Goal: Information Seeking & Learning: Learn about a topic

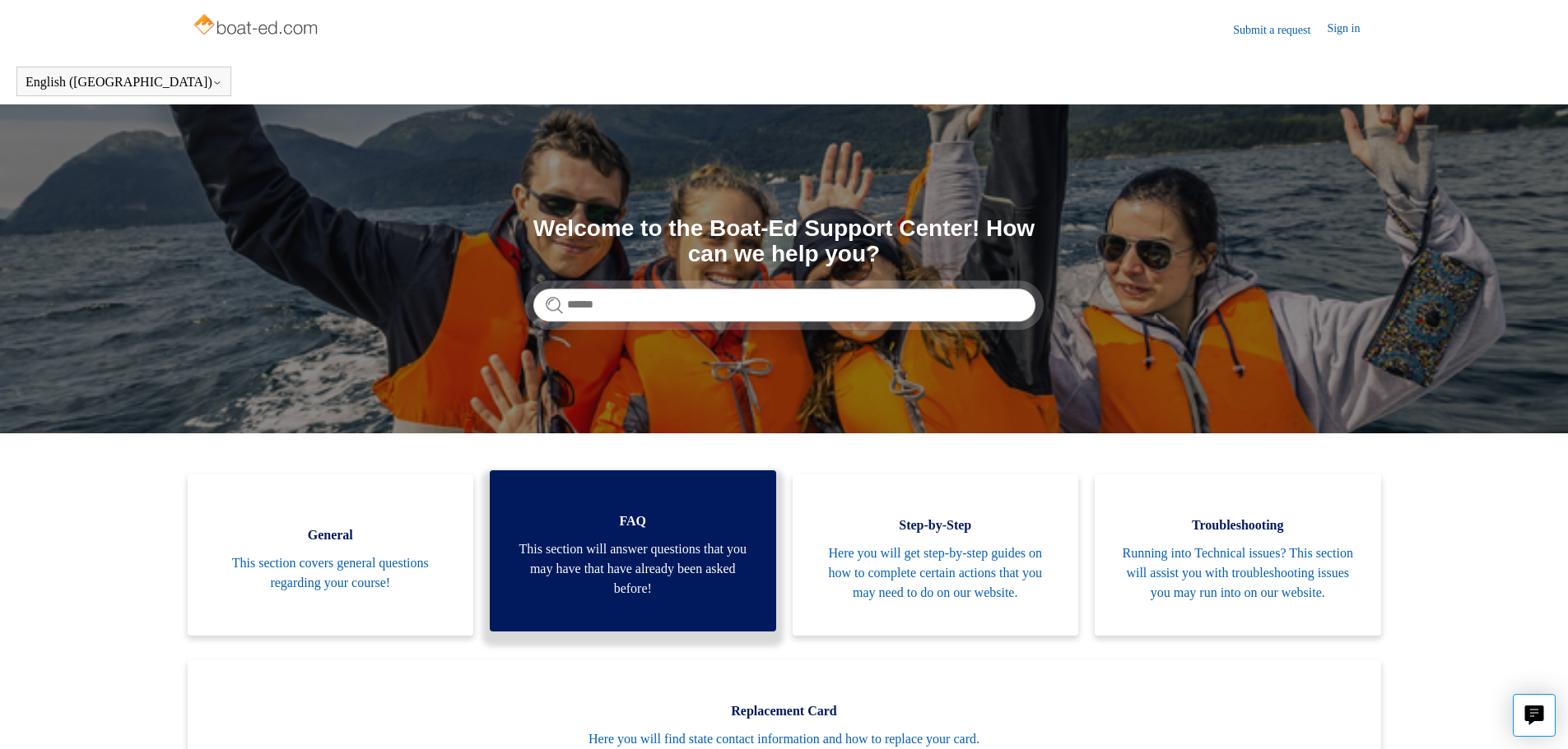
click at [642, 594] on span "This section will answer questions that you may have that have already been ask…" at bounding box center [633, 569] width 238 height 60
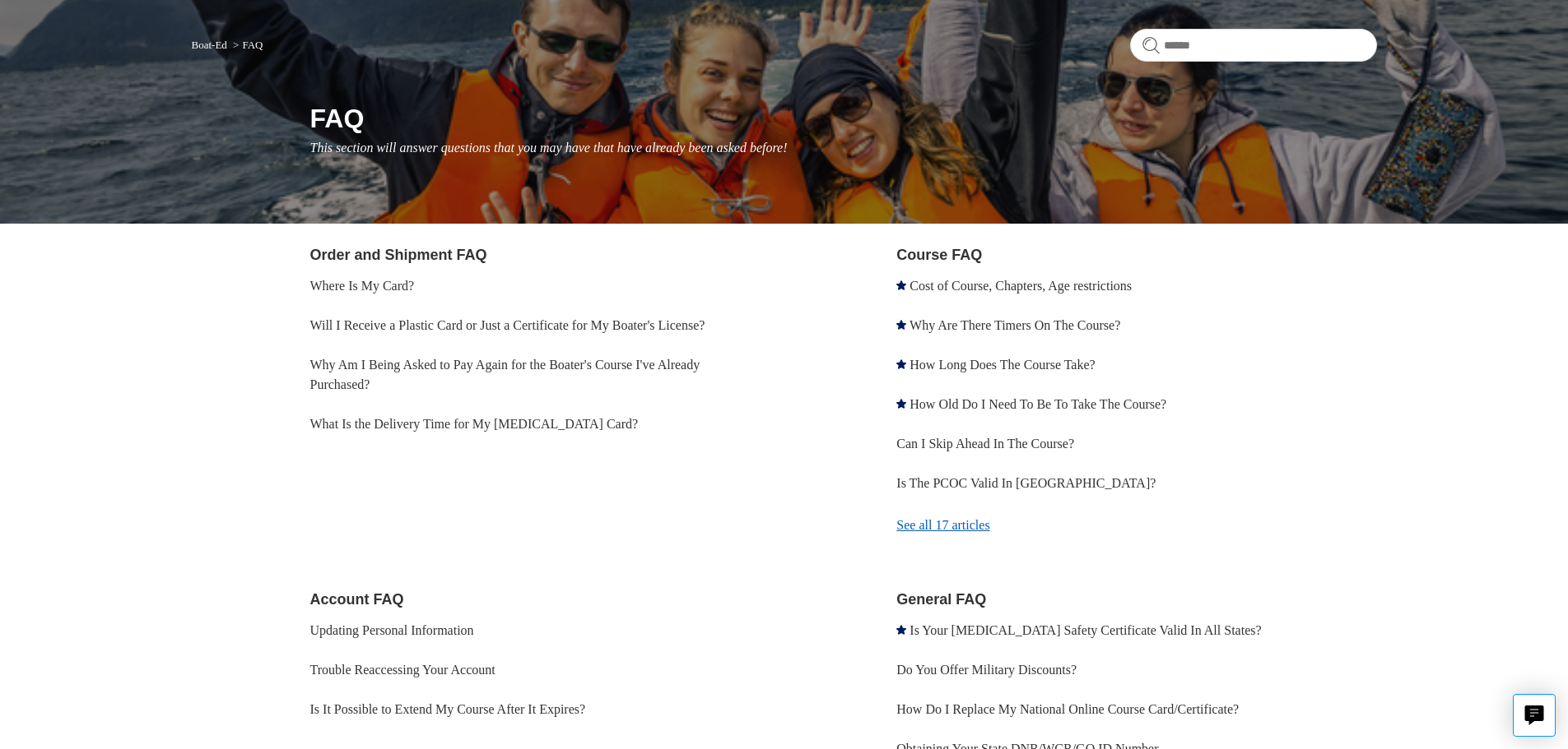
scroll to position [78, 0]
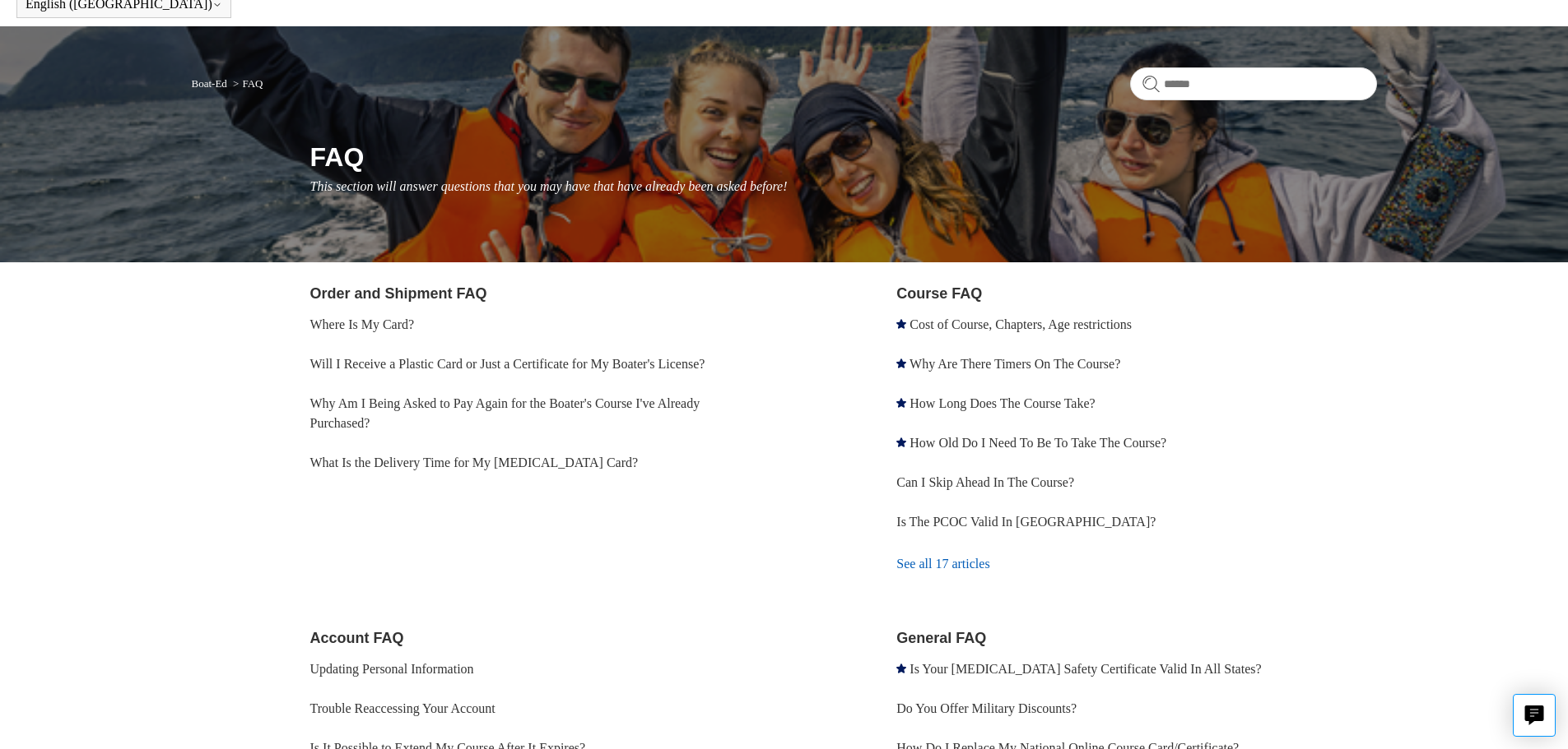
click at [967, 572] on link "See all 17 articles" at bounding box center [1136, 564] width 480 height 44
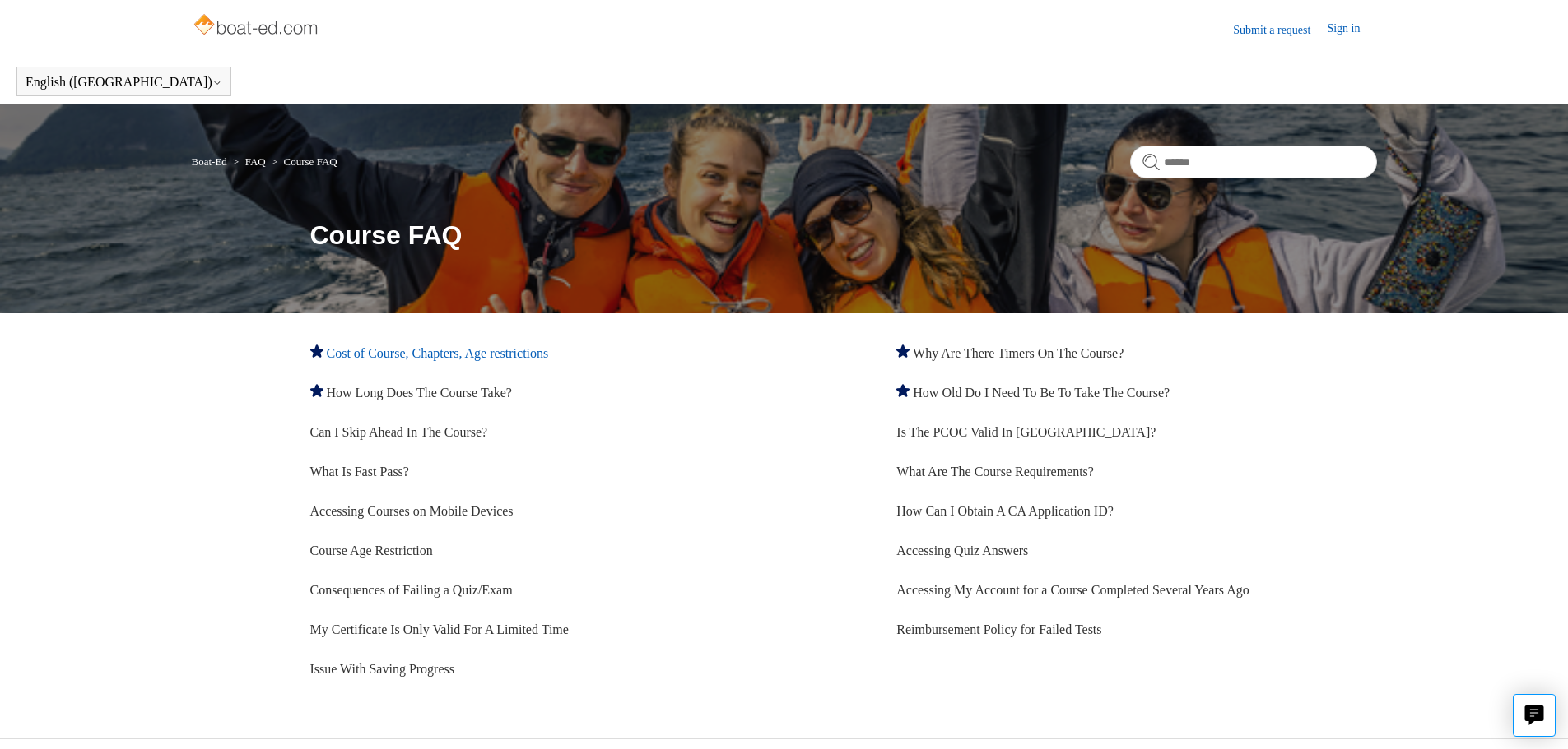
click at [497, 354] on link "Cost of Course, Chapters, Age restrictions" at bounding box center [437, 353] width 222 height 14
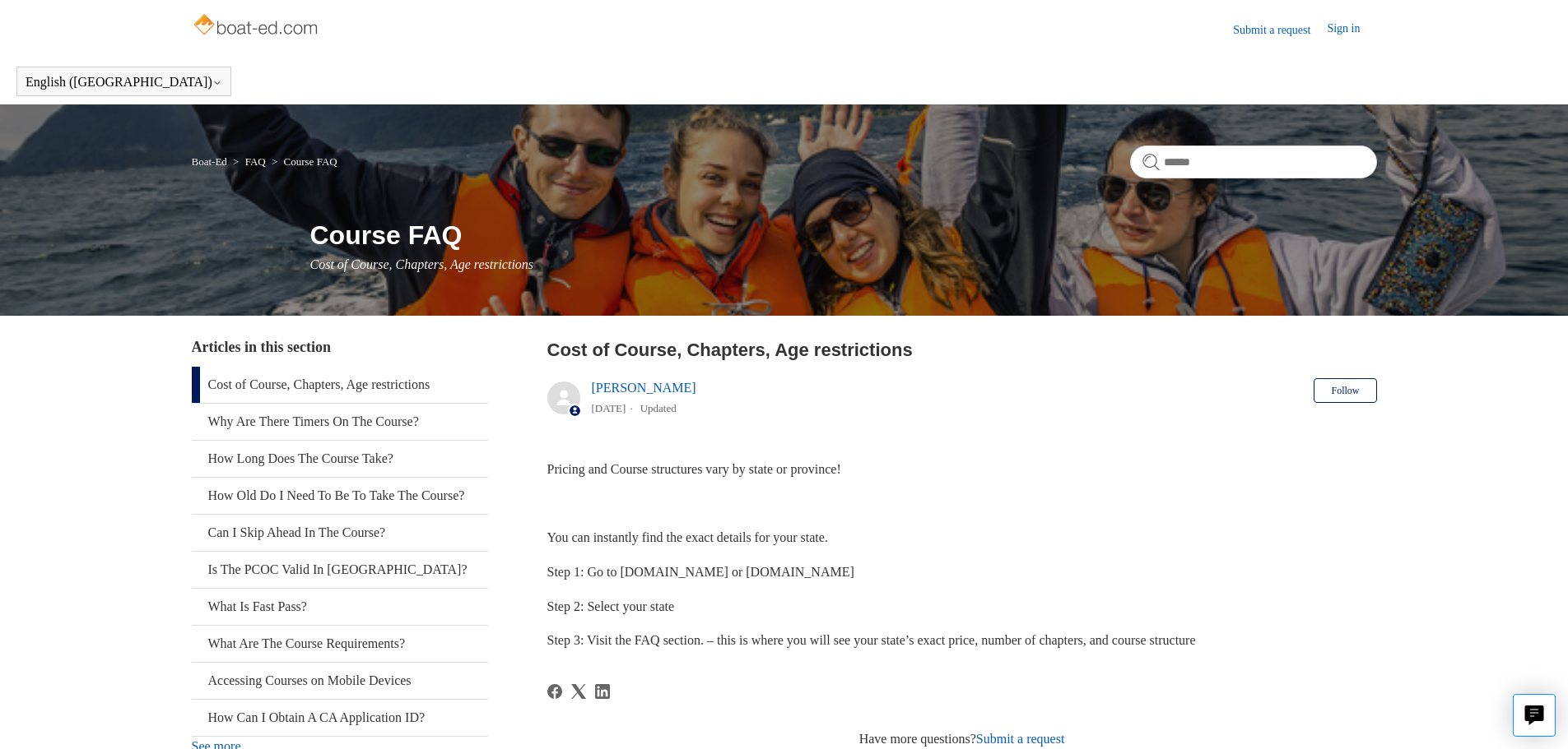
click at [381, 383] on link "Cost of Course, Chapters, Age restrictions" at bounding box center [340, 385] width 296 height 36
